Goal: Information Seeking & Learning: Learn about a topic

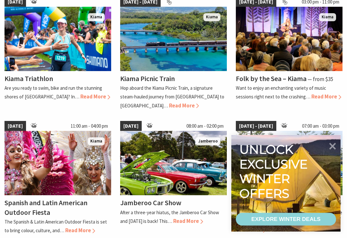
scroll to position [463, 0]
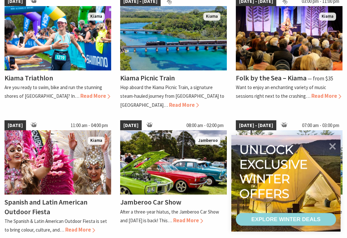
click at [333, 153] on icon at bounding box center [333, 147] width 14 height 14
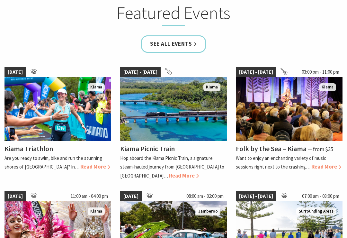
scroll to position [390, 0]
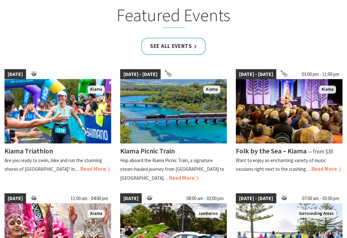
click at [140, 162] on div "Kiama Picnic Train Hop aboard the Kiama Picnic Train, a signature steam-hauled …" at bounding box center [173, 162] width 107 height 39
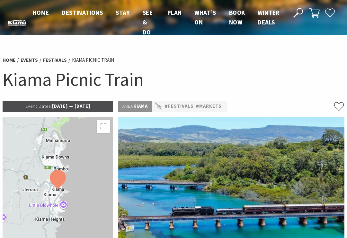
click at [238, 60] on ul "Home Events Festivals Kiama Picnic Train" at bounding box center [174, 60] width 342 height 9
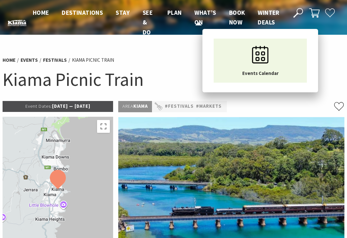
click at [197, 23] on link "What’s On" at bounding box center [206, 18] width 22 height 18
